Goal: Task Accomplishment & Management: Manage account settings

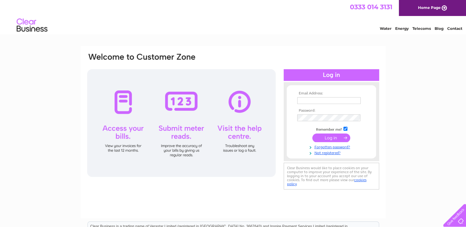
type input "wrightscateringuk@hotmail.co.uk"
click at [335, 140] on input "submit" at bounding box center [331, 138] width 38 height 9
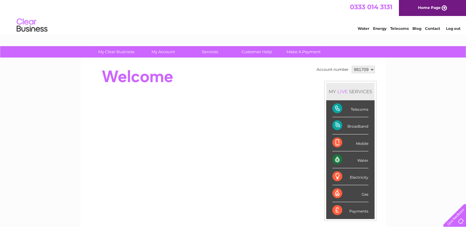
click at [365, 160] on div "Water" at bounding box center [350, 160] width 36 height 17
click at [334, 160] on div "Water" at bounding box center [350, 160] width 36 height 17
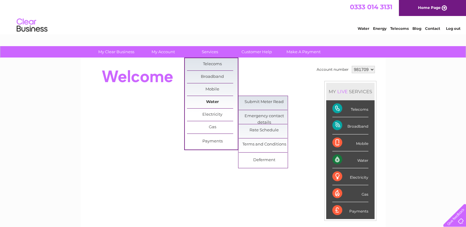
click at [213, 104] on link "Water" at bounding box center [212, 102] width 51 height 12
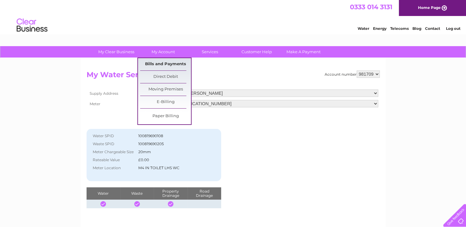
click at [158, 62] on link "Bills and Payments" at bounding box center [165, 64] width 51 height 12
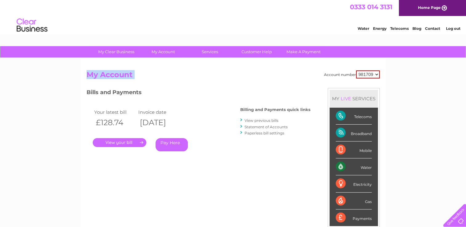
click at [130, 143] on link "." at bounding box center [120, 142] width 54 height 9
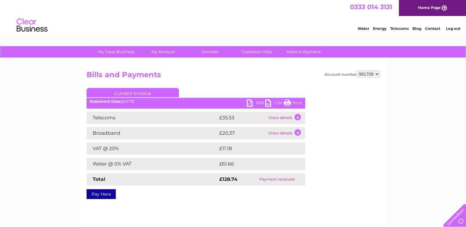
click at [252, 104] on link "PDF" at bounding box center [256, 104] width 18 height 9
click at [257, 101] on link "PDF" at bounding box center [256, 104] width 18 height 9
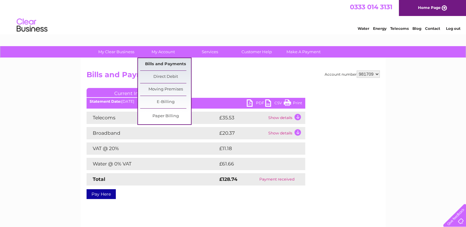
click at [160, 64] on link "Bills and Payments" at bounding box center [165, 64] width 51 height 12
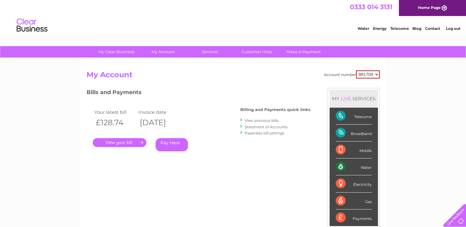
click at [253, 121] on link "View previous bills" at bounding box center [262, 120] width 34 height 5
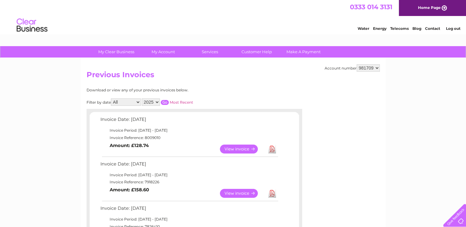
click at [273, 193] on link "Download" at bounding box center [272, 193] width 8 height 9
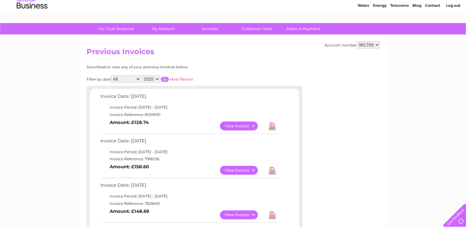
scroll to position [25, 0]
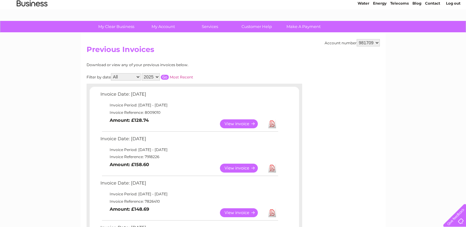
click at [240, 214] on link "View" at bounding box center [242, 213] width 45 height 9
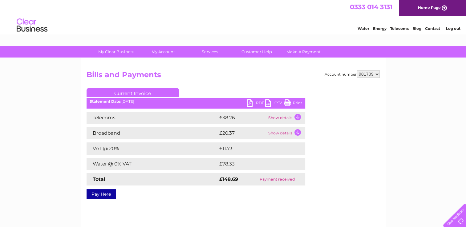
click at [244, 209] on div "Account number 981709 Bills and Payments Current Invoice PDF CSV Print" at bounding box center [233, 144] width 305 height 173
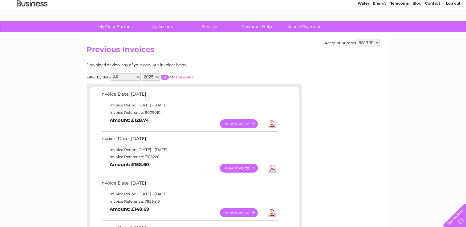
click at [271, 214] on link "Download" at bounding box center [272, 213] width 8 height 9
